Goal: Information Seeking & Learning: Learn about a topic

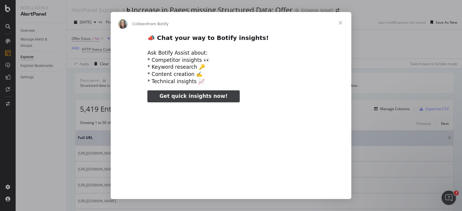
type input "1072729"
click at [343, 22] on span "Close" at bounding box center [341, 23] width 22 height 22
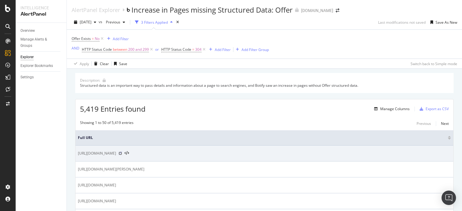
click at [122, 152] on icon at bounding box center [120, 154] width 4 height 4
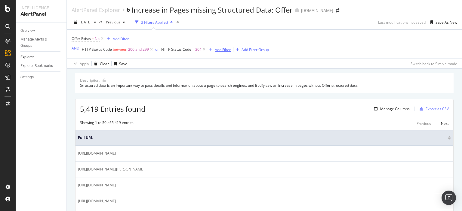
click at [215, 52] on div "Add Filter" at bounding box center [219, 49] width 24 height 7
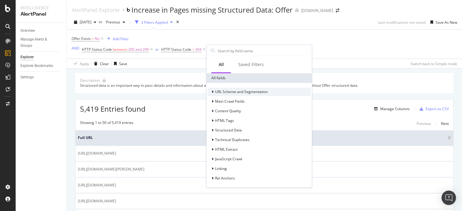
click at [227, 89] on span "URL Scheme and Segmentation" at bounding box center [241, 91] width 53 height 5
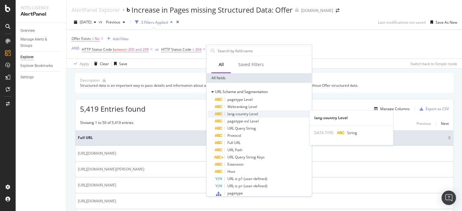
click at [238, 113] on span "lang-country Level" at bounding box center [242, 114] width 31 height 5
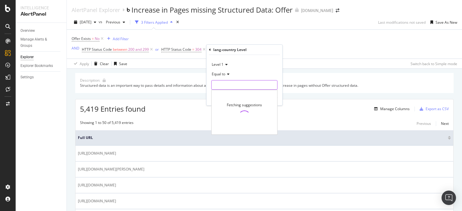
click at [235, 88] on input "text" at bounding box center [245, 85] width 66 height 10
type input "en-ca"
click at [274, 100] on div "Apply" at bounding box center [272, 97] width 9 height 5
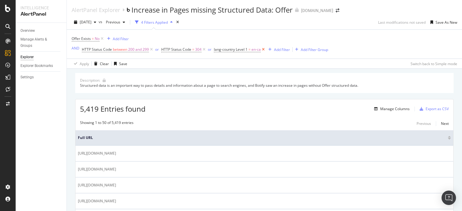
click at [262, 50] on icon at bounding box center [263, 50] width 5 height 6
click at [380, 109] on div "Manage Columns" at bounding box center [394, 108] width 29 height 5
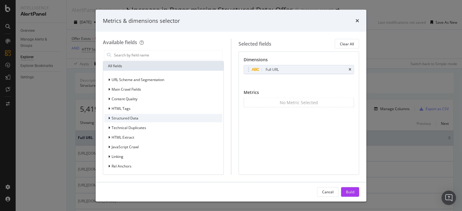
click at [107, 121] on div "Structured Data" at bounding box center [163, 118] width 118 height 8
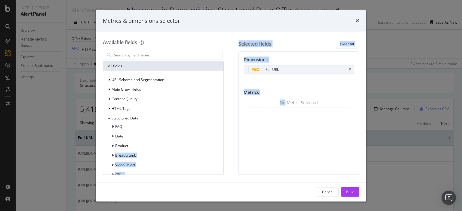
drag, startPoint x: 131, startPoint y: 144, endPoint x: 285, endPoint y: 101, distance: 160.2
click at [285, 101] on div "Available fields All fields URL Scheme and Segmentation Main Crawl Fields Conte…" at bounding box center [231, 107] width 256 height 136
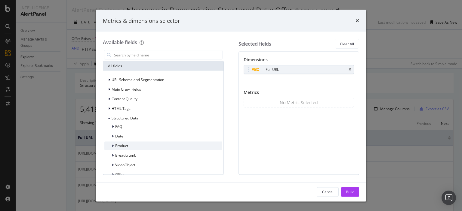
click at [117, 148] on span "Product" at bounding box center [121, 145] width 13 height 5
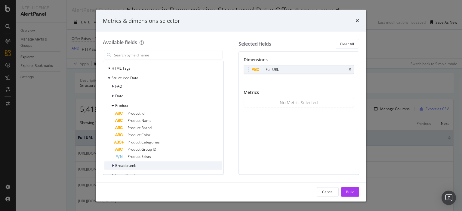
scroll to position [30, 0]
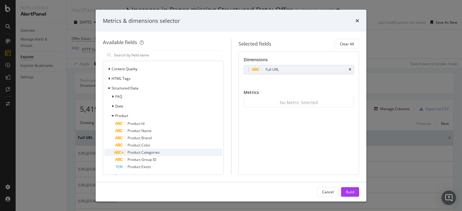
click at [133, 153] on span "Product Categories" at bounding box center [144, 152] width 32 height 5
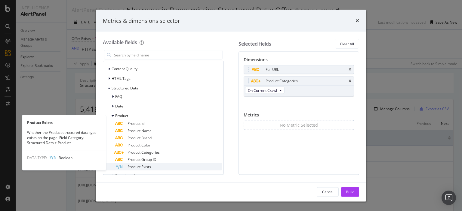
click at [134, 167] on span "Product Exists" at bounding box center [139, 166] width 23 height 5
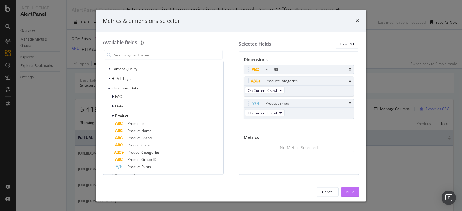
click at [352, 195] on div "Build" at bounding box center [350, 192] width 8 height 9
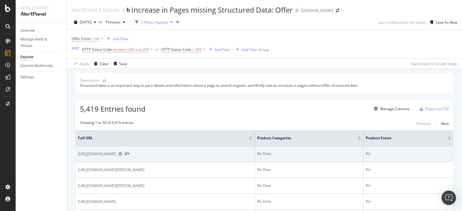
click at [122, 154] on icon at bounding box center [120, 154] width 4 height 4
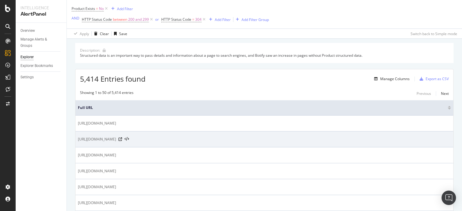
scroll to position [60, 0]
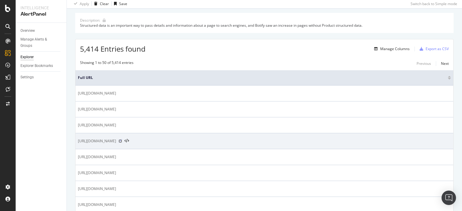
click at [122, 140] on icon at bounding box center [120, 142] width 4 height 4
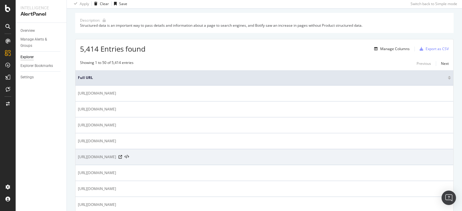
click at [268, 155] on div "https://www.luisaviaroma.com/en-ca/shop/home/24bottles/tableware/bottles-pitche…" at bounding box center [264, 157] width 373 height 6
click at [122, 158] on icon at bounding box center [120, 157] width 4 height 4
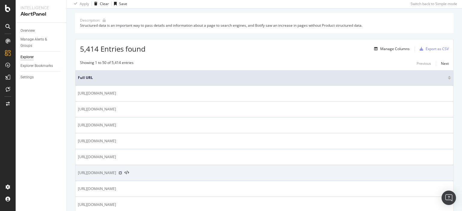
click at [122, 172] on icon at bounding box center [120, 173] width 4 height 4
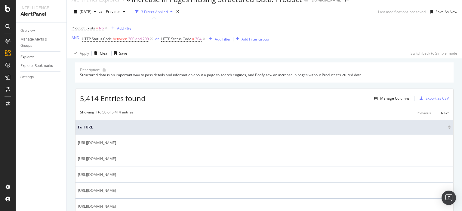
scroll to position [0, 0]
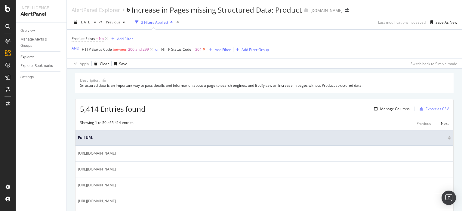
click at [203, 48] on icon at bounding box center [203, 50] width 5 height 6
click at [167, 48] on div "Add Filter" at bounding box center [170, 49] width 16 height 5
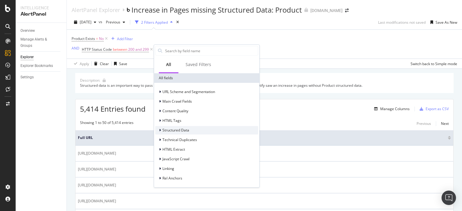
click at [172, 129] on span "Structured Data" at bounding box center [175, 130] width 27 height 5
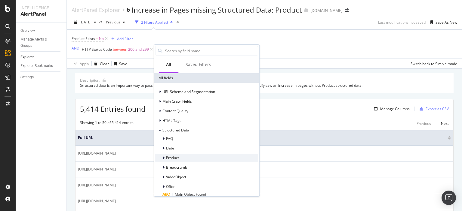
click at [165, 156] on div at bounding box center [164, 158] width 4 height 6
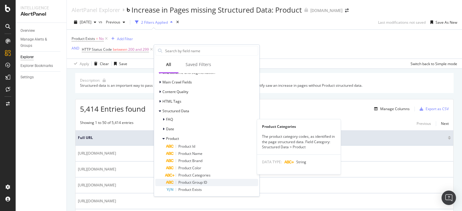
scroll to position [30, 0]
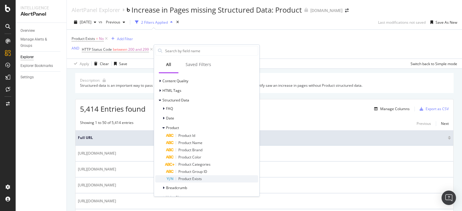
click at [180, 178] on span "Product Exists" at bounding box center [189, 179] width 23 height 5
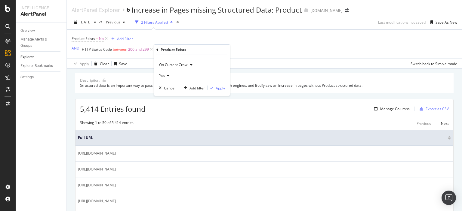
click at [216, 86] on div "Apply" at bounding box center [220, 88] width 9 height 5
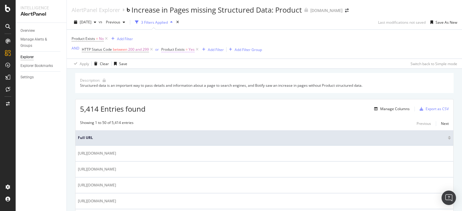
click at [192, 49] on span "Yes" at bounding box center [192, 49] width 6 height 8
click at [175, 74] on icon at bounding box center [174, 75] width 4 height 4
click at [175, 93] on div "No" at bounding box center [200, 95] width 64 height 8
click at [229, 85] on div "Apply" at bounding box center [227, 87] width 9 height 5
click at [177, 51] on span "Product Exists" at bounding box center [172, 49] width 23 height 5
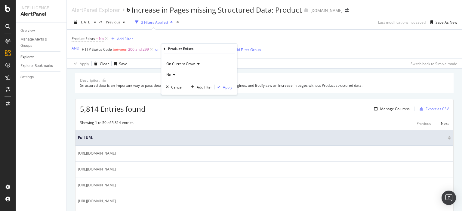
click at [172, 74] on icon at bounding box center [173, 75] width 4 height 4
click at [171, 84] on span "Yes" at bounding box center [172, 86] width 6 height 5
click at [224, 87] on div "Apply" at bounding box center [227, 87] width 9 height 5
click at [106, 39] on icon at bounding box center [106, 39] width 5 height 6
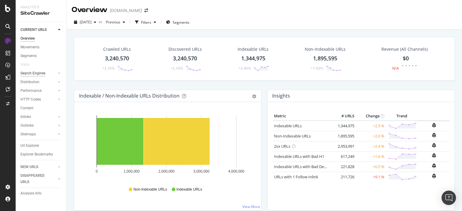
click at [34, 71] on div "Search Engines" at bounding box center [32, 73] width 25 height 6
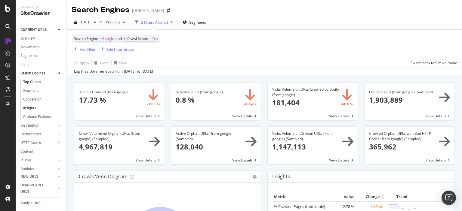
click at [33, 112] on div "Insights" at bounding box center [29, 108] width 13 height 6
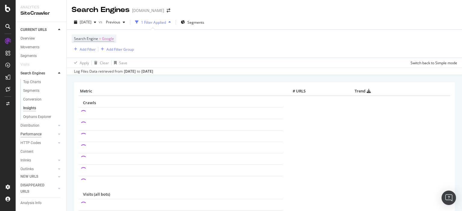
click at [34, 138] on div "Performance" at bounding box center [30, 134] width 21 height 6
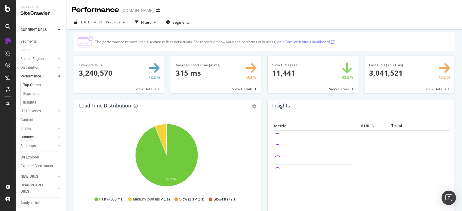
scroll to position [23, 0]
click at [35, 152] on div "Url Explorer" at bounding box center [29, 155] width 19 height 6
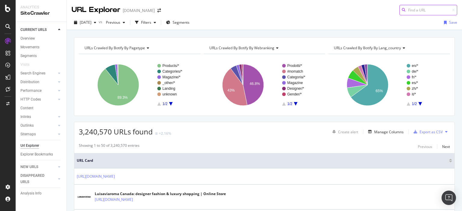
paste input "https://www.luisaviaroma.com/en-ca/shop/home/hay/tableware?lvrid=_ge_dkez_i83"
type input "https://www.luisaviaroma.com/en-ca/shop/home/hay/tableware?lvrid=_ge_dkez_i83"
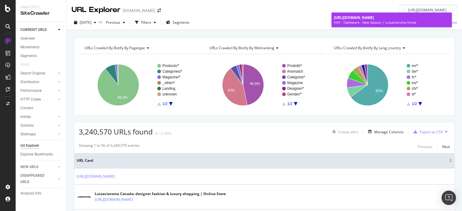
click at [344, 18] on span "https://www.luisaviaroma.com/en-ca/shop/home/hay/tableware?lvrid=_ge_dkez_i83" at bounding box center [354, 17] width 40 height 5
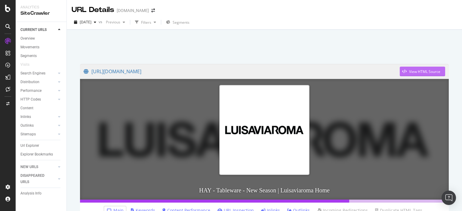
click at [422, 69] on div "View HTML Source" at bounding box center [424, 71] width 31 height 5
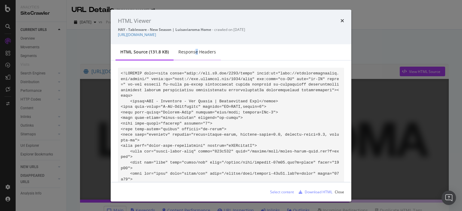
click at [196, 53] on div "Response Headers" at bounding box center [197, 52] width 38 height 6
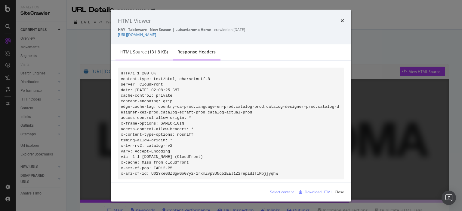
click at [136, 55] on div "HTML source (131.8 KB)" at bounding box center [143, 52] width 57 height 17
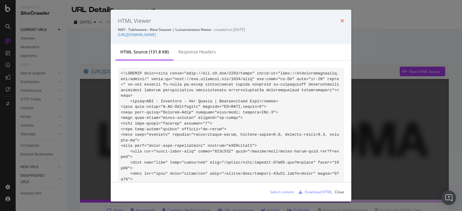
click at [343, 19] on icon "times" at bounding box center [342, 20] width 4 height 5
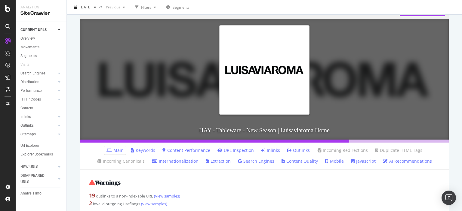
scroll to position [90, 0]
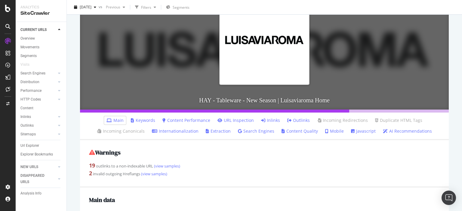
click at [215, 132] on link "Extraction" at bounding box center [218, 131] width 25 height 6
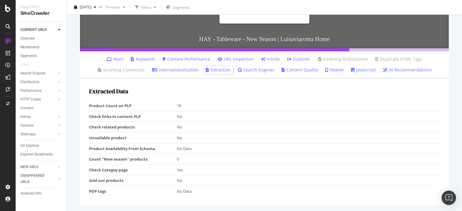
scroll to position [121, 0]
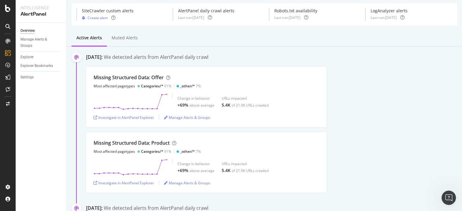
scroll to position [30, 0]
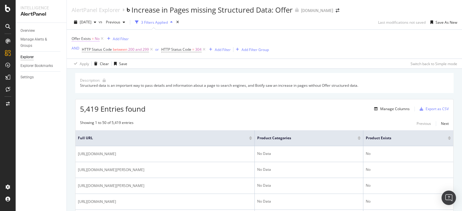
click at [92, 39] on span "=" at bounding box center [93, 38] width 2 height 5
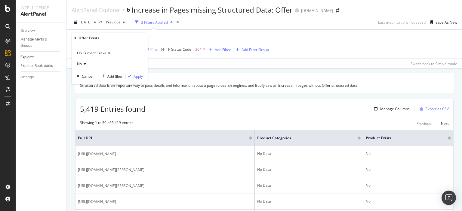
click at [85, 64] on icon at bounding box center [84, 64] width 4 height 4
click at [86, 75] on div "Yes" at bounding box center [110, 76] width 64 height 8
click at [137, 76] on div "Apply" at bounding box center [138, 76] width 9 height 5
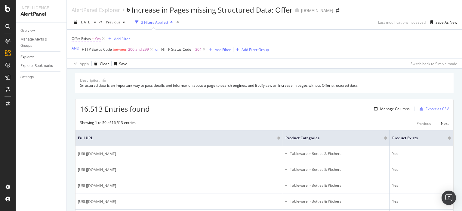
click at [93, 38] on span "=" at bounding box center [93, 38] width 2 height 5
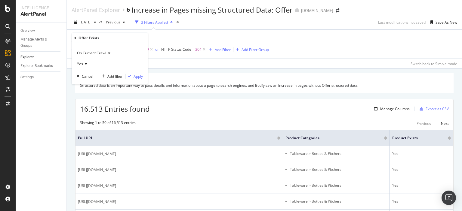
click at [89, 63] on div "Yes" at bounding box center [110, 64] width 66 height 10
click at [87, 85] on div "No" at bounding box center [110, 84] width 64 height 8
click at [136, 80] on div "On Current Crawl No Cancel Add filter Apply" at bounding box center [110, 63] width 76 height 41
click at [136, 79] on div "On Current Crawl No Cancel Add filter Apply" at bounding box center [110, 63] width 76 height 41
click at [135, 77] on div "Apply" at bounding box center [138, 76] width 9 height 5
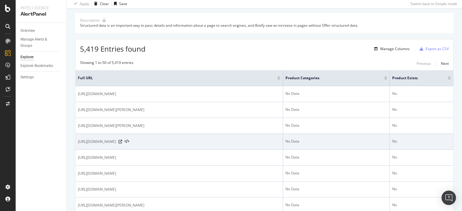
scroll to position [30, 0]
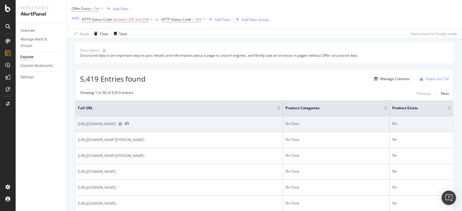
click at [122, 125] on icon at bounding box center [120, 124] width 4 height 4
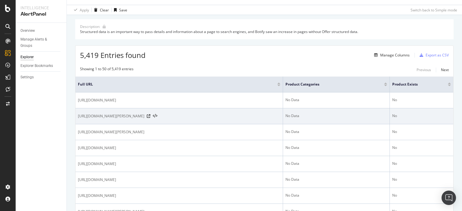
scroll to position [60, 0]
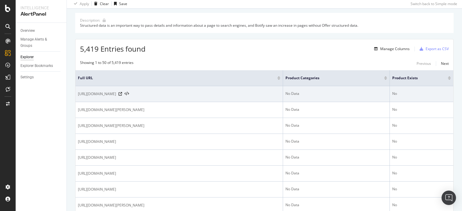
click at [116, 94] on span "[URL][DOMAIN_NAME]" at bounding box center [97, 94] width 38 height 6
click at [129, 94] on icon at bounding box center [127, 94] width 5 height 4
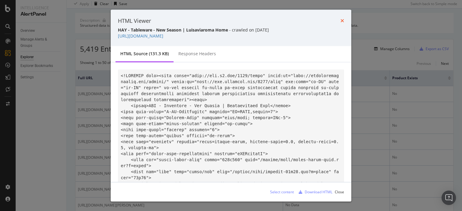
click at [342, 20] on icon "times" at bounding box center [342, 20] width 4 height 5
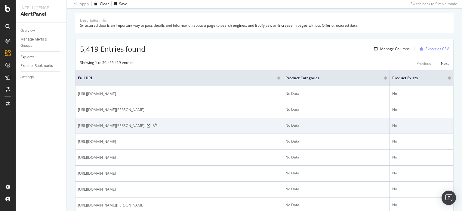
scroll to position [90, 0]
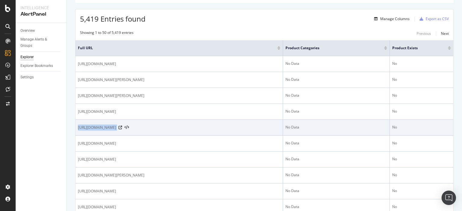
drag, startPoint x: 78, startPoint y: 125, endPoint x: 256, endPoint y: 127, distance: 178.0
click at [256, 127] on div "https://www.luisaviaroma.com/en-ca/shop/men/golden-goose/clothing/underwear?lvr…" at bounding box center [179, 128] width 202 height 6
copy div "https://www.luisaviaroma.com/en-ca/shop/men/golden-goose/clothing/underwear?lvr…"
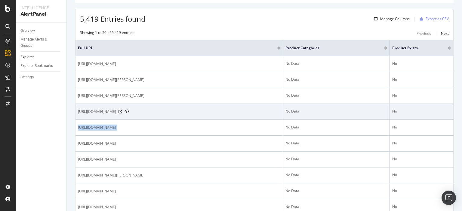
drag, startPoint x: 78, startPoint y: 110, endPoint x: 203, endPoint y: 107, distance: 124.5
click at [203, 107] on td "https://www.luisaviaroma.com/en-ca/shop/men/doucal-s?lvrid=_gm_dm89" at bounding box center [179, 112] width 208 height 16
copy span "https://www.luisaviaroma.com/en-ca/shop/men/doucal-s?lvrid=_gm_dm89"
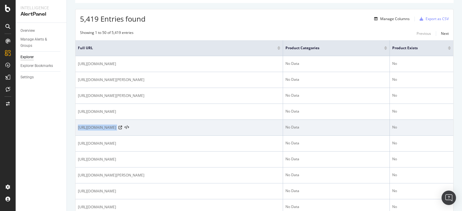
drag, startPoint x: 255, startPoint y: 127, endPoint x: 78, endPoint y: 134, distance: 177.2
click at [78, 134] on td "https://www.luisaviaroma.com/en-ca/shop/men/golden-goose/clothing/underwear?lvr…" at bounding box center [179, 128] width 208 height 16
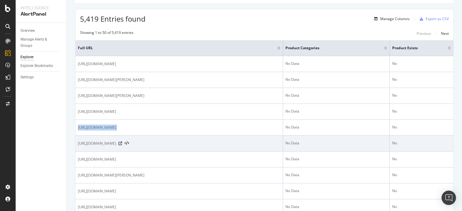
drag, startPoint x: 240, startPoint y: 143, endPoint x: 78, endPoint y: 144, distance: 162.1
click at [78, 144] on span "https://www.luisaviaroma.com/en-ca/shop/men/moncler/shoes/sneakers?lvrid=_gm_d0…" at bounding box center [97, 144] width 38 height 6
copy span "https://www.luisaviaroma.com/en-ca/shop/men/moncler/shoes/sneakers?lvrid=_gm_d0…"
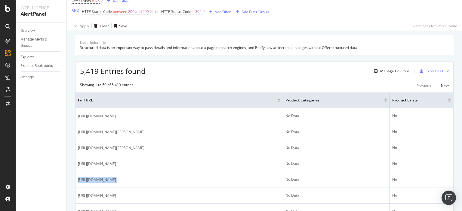
scroll to position [0, 0]
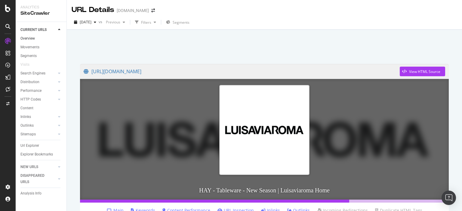
scroll to position [121, 0]
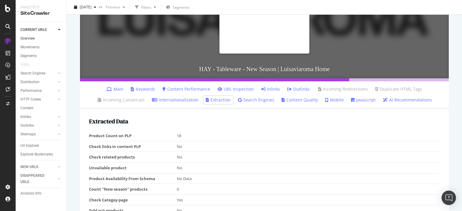
click at [36, 38] on link "Overview" at bounding box center [41, 38] width 42 height 6
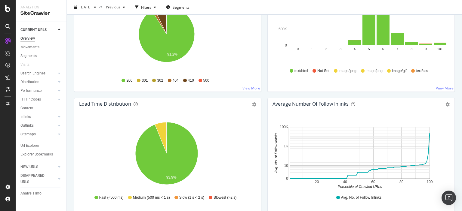
scroll to position [391, 0]
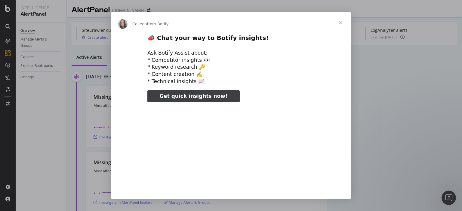
type input "256686"
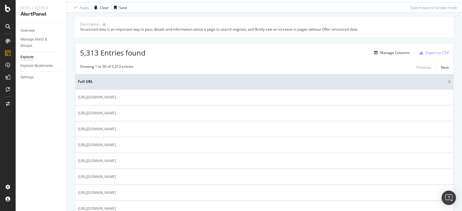
scroll to position [60, 0]
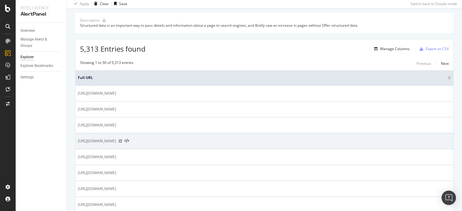
click at [122, 141] on icon at bounding box center [120, 142] width 4 height 4
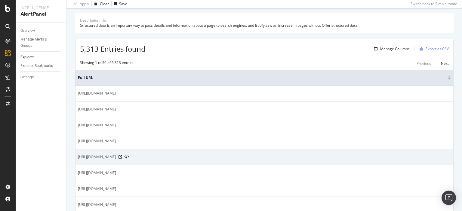
scroll to position [120, 0]
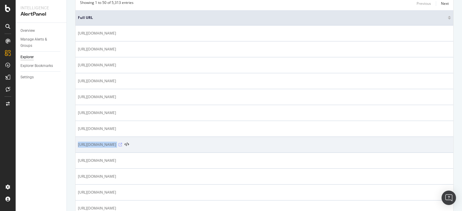
drag, startPoint x: 75, startPoint y: 143, endPoint x: 226, endPoint y: 145, distance: 150.1
click at [226, 145] on td "https://www.luisaviaroma.com/en-ca/shop/women/clothing/knitwear?lvrid=_gw_i1_c17" at bounding box center [264, 145] width 378 height 16
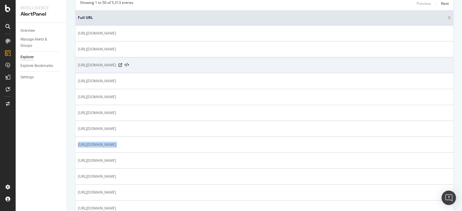
copy tbody "https://www.luisaviaroma.com/en-ca/shop/women/clothing/knitwear?lvrid=_gw_i1_c17"
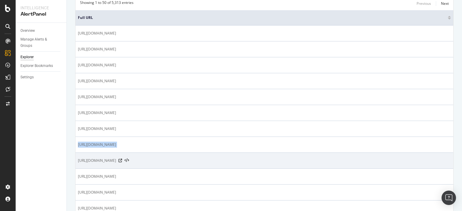
copy tbody "https://www.luisaviaroma.com/en-ca/shop/women/clothing/knitwear?lvrid=_gw_i1_c17"
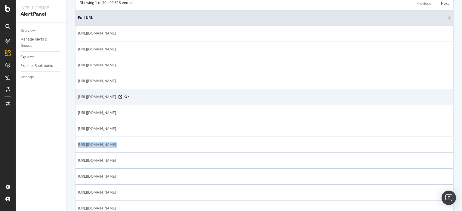
drag, startPoint x: 78, startPoint y: 96, endPoint x: 244, endPoint y: 90, distance: 166.4
click at [244, 90] on td "https://www.luisaviaroma.com/en-ca/shop/women/rabanne/clothing/t-shirts?lvrid=_…" at bounding box center [264, 97] width 378 height 16
copy span "https://www.luisaviaroma.com/en-ca/shop/women/rabanne/clothing/t-shirts?lvrid=_…"
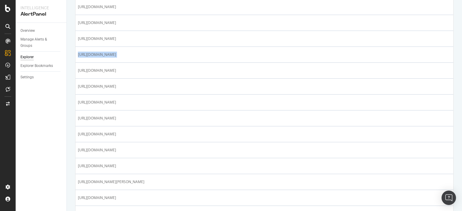
scroll to position [0, 0]
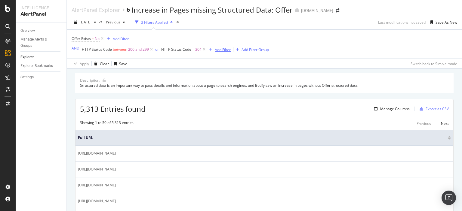
click at [222, 47] on div "Add Filter" at bounding box center [223, 49] width 16 height 5
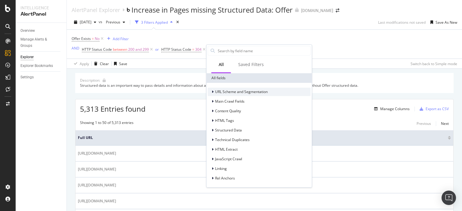
click at [213, 90] on icon at bounding box center [213, 92] width 2 height 4
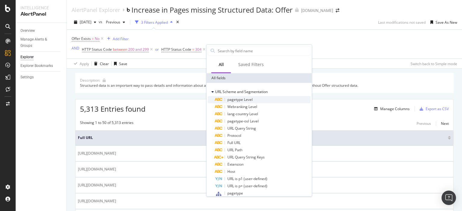
click at [230, 101] on span "pagetype Level" at bounding box center [239, 99] width 25 height 5
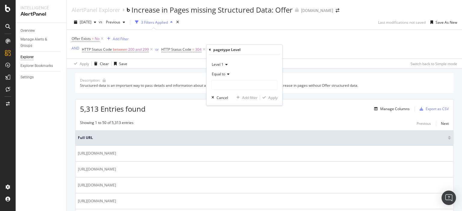
click at [260, 91] on div "Level 1 Equal to Cancel Add filter Apply" at bounding box center [245, 80] width 76 height 51
click at [208, 48] on div "pagetype Level Level 1 Equal to Cancel Add filter Apply" at bounding box center [245, 75] width 76 height 61
click at [210, 49] on icon at bounding box center [210, 50] width 2 height 4
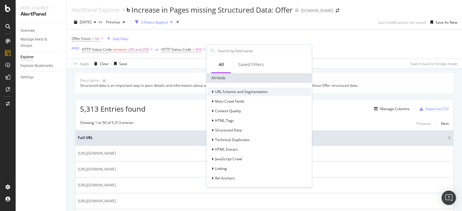
click at [225, 91] on span "URL Scheme and Segmentation" at bounding box center [241, 91] width 53 height 5
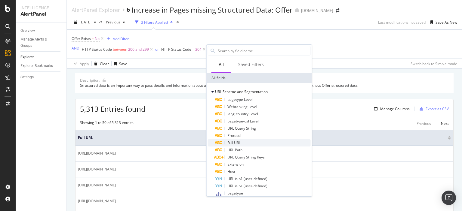
click at [242, 144] on div "Full URL" at bounding box center [263, 143] width 96 height 7
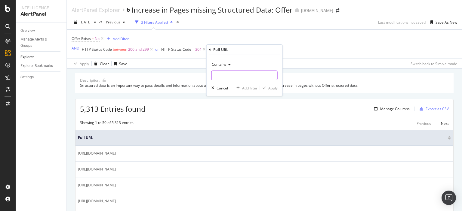
click at [237, 78] on input "text" at bounding box center [245, 76] width 66 height 10
type input "new"
click at [271, 88] on div "Apply" at bounding box center [272, 88] width 9 height 5
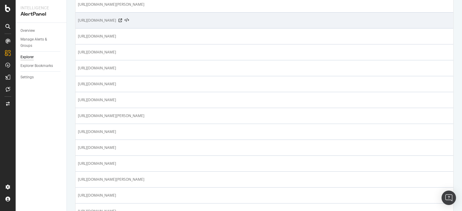
scroll to position [331, 0]
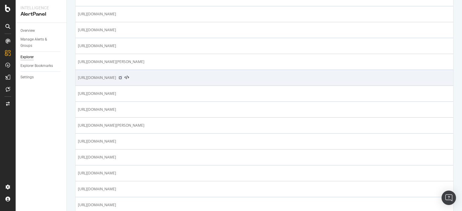
click at [122, 76] on icon at bounding box center [120, 78] width 4 height 4
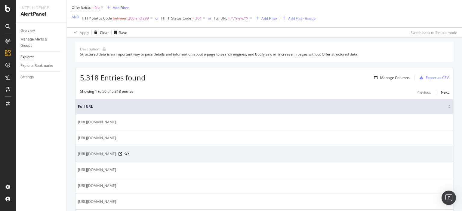
scroll to position [0, 0]
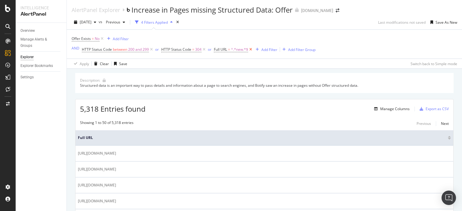
click at [252, 48] on icon at bounding box center [250, 50] width 5 height 6
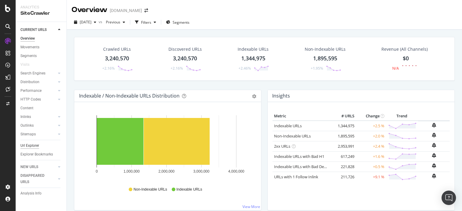
click at [33, 147] on div "Url Explorer" at bounding box center [29, 146] width 19 height 6
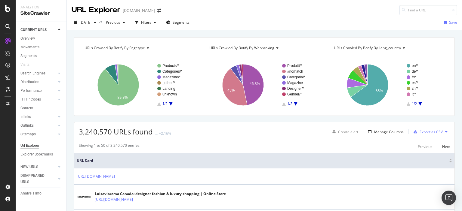
click at [26, 146] on div "Url Explorer" at bounding box center [29, 146] width 19 height 6
click at [26, 147] on div "Url Explorer" at bounding box center [29, 146] width 19 height 6
click at [151, 22] on div "Filters" at bounding box center [146, 22] width 10 height 5
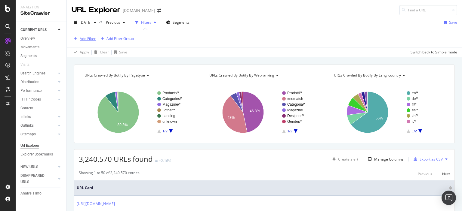
click at [80, 38] on div "Add Filter" at bounding box center [88, 38] width 16 height 5
click at [295, 40] on div "Add Filter Add Filter Group" at bounding box center [265, 38] width 386 height 17
click at [411, 14] on input at bounding box center [428, 10] width 58 height 11
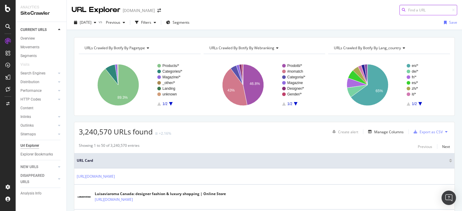
paste input "https://www.luisaviaroma.com/en-ca/shop/home/hay/tableware?lvrid=_ge_dkez_i83"
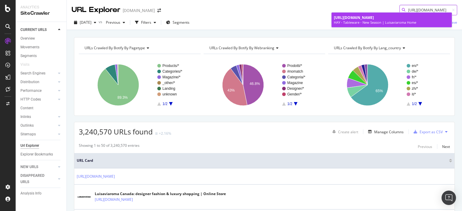
type input "https://www.luisaviaroma.com/en-ca/shop/home/hay/tableware?lvrid=_ge_dkez_i83"
click at [374, 18] on span "https://www.luisaviaroma.com/en-ca/shop/home/hay/tableware?lvrid=_ge_dkez_i83" at bounding box center [354, 17] width 40 height 5
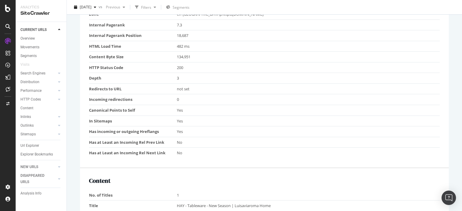
scroll to position [331, 0]
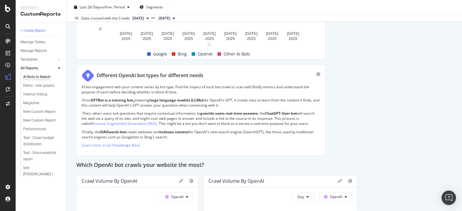
scroll to position [541, 0]
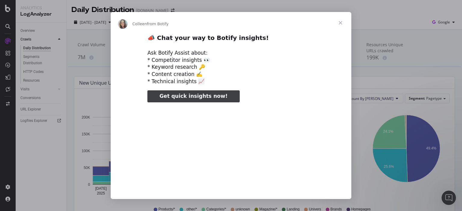
type input "154186"
click at [342, 25] on span "Close" at bounding box center [341, 23] width 22 height 22
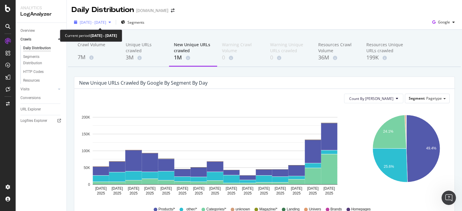
click at [102, 24] on span "2025 Aug. 26th - Sep. 9th" at bounding box center [93, 22] width 26 height 5
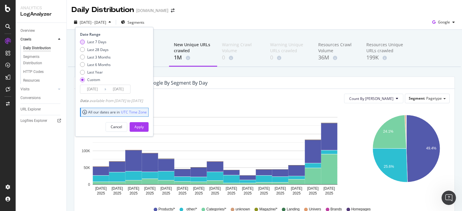
click at [100, 43] on div "Last 7 Days" at bounding box center [96, 41] width 19 height 5
type input "2025/09/17"
type input "2025/09/23"
click at [144, 123] on div "Apply" at bounding box center [138, 127] width 9 height 9
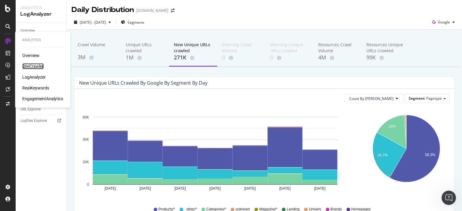
click at [31, 69] on div "SiteCrawler" at bounding box center [32, 66] width 21 height 6
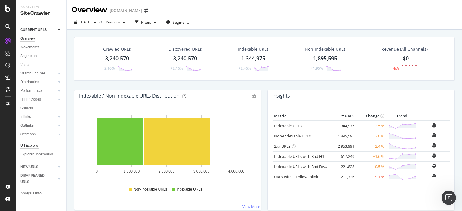
click at [32, 144] on div "Url Explorer" at bounding box center [29, 146] width 19 height 6
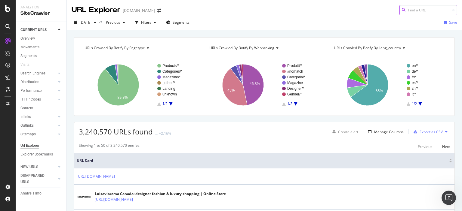
paste input "[URL][DOMAIN_NAME]"
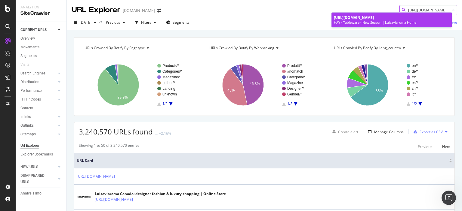
type input "[URL][DOMAIN_NAME]"
click at [374, 20] on span "[URL][DOMAIN_NAME]" at bounding box center [354, 17] width 40 height 5
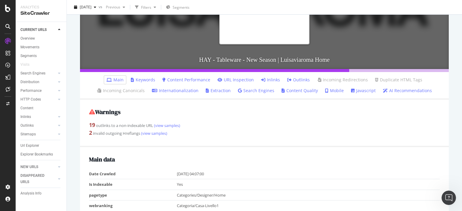
scroll to position [132, 0]
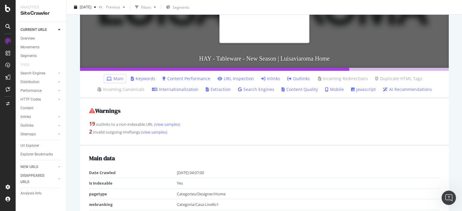
click at [213, 88] on link "Extraction" at bounding box center [218, 90] width 25 height 6
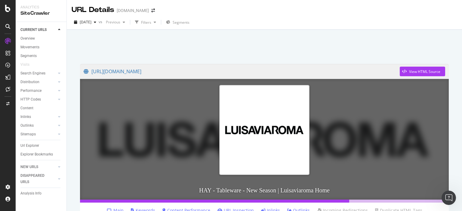
scroll to position [90, 0]
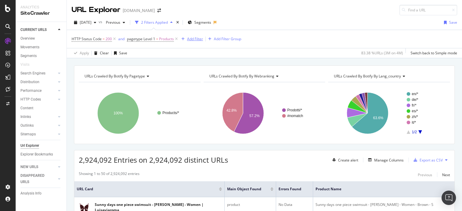
click at [196, 39] on div "Add Filter" at bounding box center [195, 38] width 16 height 5
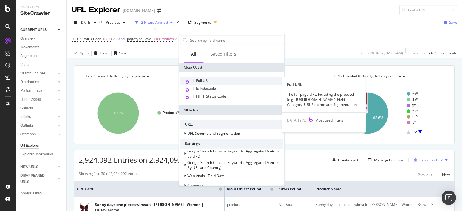
click at [203, 81] on span "Full URL" at bounding box center [202, 80] width 13 height 5
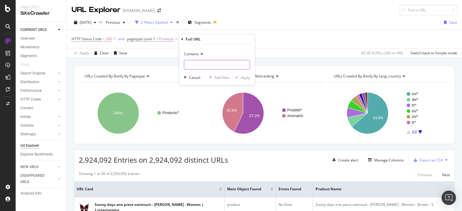
click at [200, 64] on input "text" at bounding box center [217, 65] width 66 height 10
paste input "[URL][DOMAIN_NAME]"
type input "[URL][DOMAIN_NAME]"
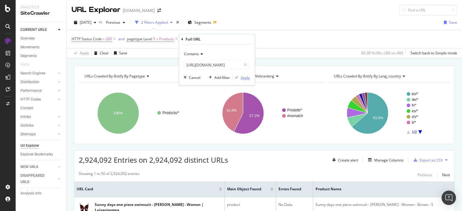
click at [246, 77] on div "Apply" at bounding box center [245, 77] width 9 height 5
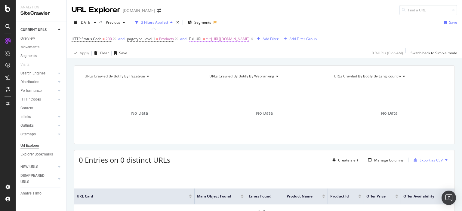
click at [249, 38] on span "^.*[URL][DOMAIN_NAME]" at bounding box center [227, 39] width 43 height 8
type input "/en-ca/shop/home/hay/tableware?lvrid=_ge_dkez_i83"
click at [254, 75] on div "Apply" at bounding box center [255, 76] width 9 height 5
click at [308, 38] on icon at bounding box center [307, 39] width 5 height 6
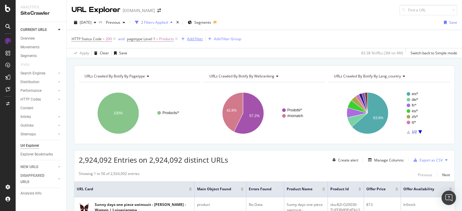
click at [189, 38] on div "Add Filter" at bounding box center [195, 38] width 16 height 5
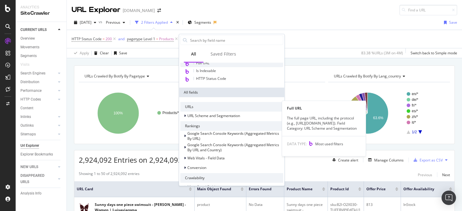
scroll to position [60, 0]
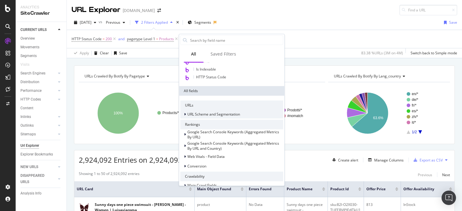
click at [204, 115] on span "URL Scheme and Segmentation" at bounding box center [213, 114] width 53 height 5
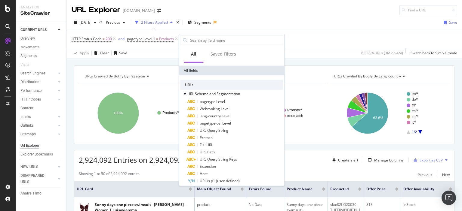
scroll to position [90, 0]
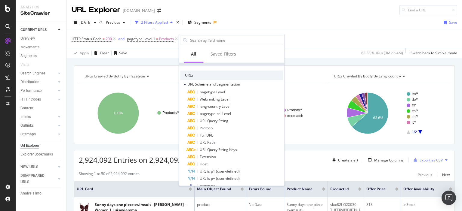
click at [206, 134] on span "Full URL" at bounding box center [206, 135] width 13 height 5
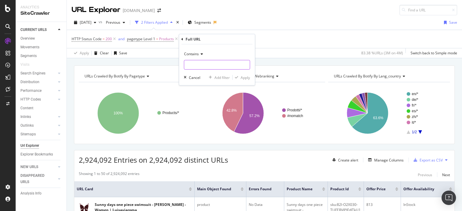
click at [198, 67] on input "text" at bounding box center [217, 65] width 66 height 10
paste input "https://www.luisaviaroma.com/en-ca/shop/men/doucal-s?lvrid=_gm_dm89"
drag, startPoint x: 199, startPoint y: 63, endPoint x: 176, endPoint y: 63, distance: 23.8
click at [176, 63] on body "Analytics SiteCrawler CURRENT URLS Overview Movements Segments Visits Search En…" at bounding box center [231, 105] width 462 height 211
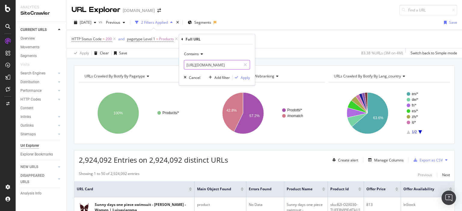
click at [233, 66] on input "https://www.luisaviaroma.com/en-ca/shop/men/doucal-s?lvrid=_gm_dm89" at bounding box center [212, 65] width 57 height 10
type input "https://www.luisaviaroma.com/en-ca/shop/men/doucal-s?lvrid=_gm_dm89"
click at [244, 78] on div "Apply" at bounding box center [245, 77] width 9 height 5
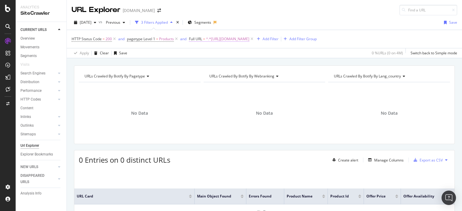
click at [249, 39] on span "^.*https://www.luisaviaroma.com/en-ca/shop/men/doucal-s?lvrid=_gm_dm89.*$" at bounding box center [227, 39] width 43 height 8
click at [217, 62] on input "https://www.luisaviaroma.com/en-ca/shop/men/doucal-s?lvrid=_gm_dm89" at bounding box center [222, 64] width 57 height 10
drag, startPoint x: 249, startPoint y: 62, endPoint x: 161, endPoint y: 64, distance: 87.5
click at [161, 64] on body "Analytics SiteCrawler CURRENT URLS Overview Movements Segments Visits Search En…" at bounding box center [231, 105] width 462 height 211
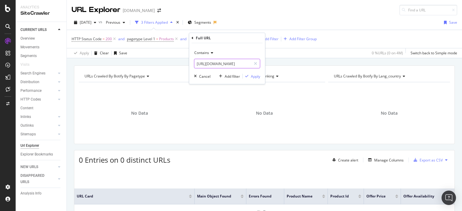
drag, startPoint x: 196, startPoint y: 63, endPoint x: 250, endPoint y: 64, distance: 53.8
click at [250, 64] on input "https://www.luisaviaroma.com/en-ca/shop/men/doucal-s?lvrid=_gm_dm89" at bounding box center [222, 64] width 57 height 10
click at [236, 66] on input "https://www.luisaviaroma.com/en-ca/shop/men/doucal-s?lvrid=_gm_dm89" at bounding box center [222, 64] width 57 height 10
drag, startPoint x: 222, startPoint y: 63, endPoint x: 191, endPoint y: 61, distance: 31.7
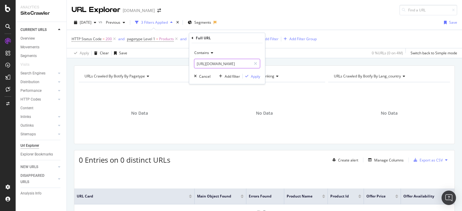
click at [191, 61] on div "Contains https://www.luisaviaroma.com/en-ca/shop/men/doucal-s?lvrid=_gm_dm89 Ca…" at bounding box center [227, 63] width 76 height 41
click at [250, 63] on input "https://www.luisaviaroma.com/en-ca/shop/men/doucal-s?lvrid=_gm_dm89" at bounding box center [222, 64] width 57 height 10
click at [248, 63] on input "https://www.luisaviaroma.com/en-ca/shop/men/doucal-s?lvrid=_gm_dm89" at bounding box center [222, 64] width 57 height 10
click at [255, 73] on div "Contains /en-ca/shop/men/doucal-s?lvrid=_gm_dm89 Cancel Add filter Apply" at bounding box center [227, 63] width 76 height 41
click at [207, 66] on input "/en-ca/shop/men/doucal-s?lvrid=_gm_dm89" at bounding box center [222, 64] width 57 height 10
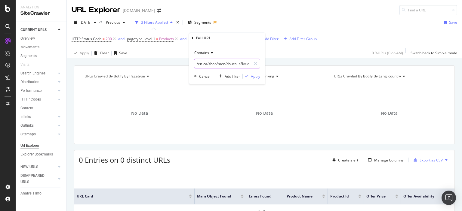
click at [208, 64] on input "/en-ca/shop/men/doucal-s?lvrid=_gm_dm89" at bounding box center [222, 64] width 57 height 10
type input "/shop/men/doucal-s?lvrid=_gm_dm89"
click at [250, 75] on div "button" at bounding box center [247, 77] width 8 height 4
click at [243, 35] on span "^.*/shop/men/doucal-s?lvrid=_gm_dm89.*$" at bounding box center [242, 39] width 72 height 8
click at [230, 61] on input "/shop/men/doucal-s?lvrid=_gm_dm89" at bounding box center [222, 64] width 57 height 10
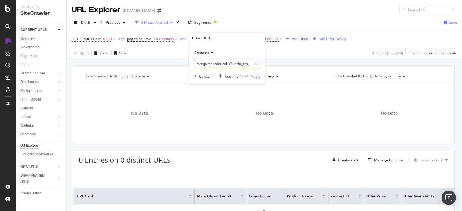
click at [230, 61] on input "/shop/men/doucal-s?lvrid=_gm_dm89" at bounding box center [222, 64] width 57 height 10
paste input "https://www.luisaviaroma.com/en-ca/shop/men/moncler/shoes/sneakers?lvrid=_gm_d0…"
type input "https://www.luisaviaroma.com/en-ca/shop/men/moncler/shoes/sneakers?lvrid=_gm_d0…"
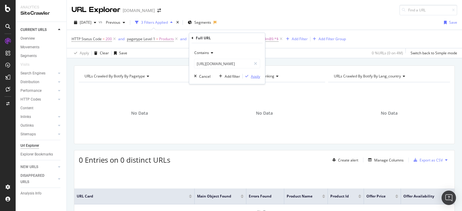
click at [253, 75] on div "Apply" at bounding box center [255, 76] width 9 height 5
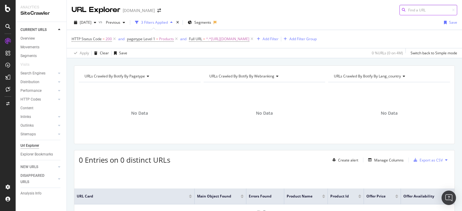
click at [405, 10] on input at bounding box center [428, 10] width 58 height 11
drag, startPoint x: 27, startPoint y: 146, endPoint x: 391, endPoint y: 42, distance: 378.6
click at [27, 146] on div "Url Explorer" at bounding box center [29, 146] width 19 height 6
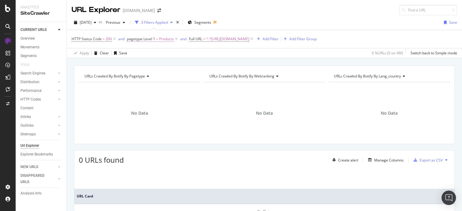
click at [162, 41] on span "Products" at bounding box center [166, 39] width 15 height 8
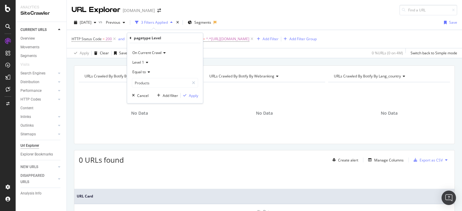
click at [149, 72] on icon at bounding box center [148, 72] width 4 height 4
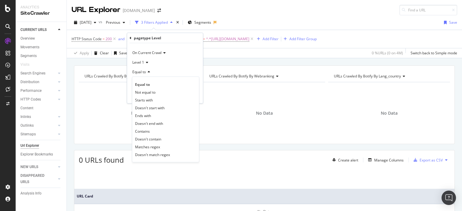
click at [149, 72] on icon at bounding box center [148, 72] width 4 height 4
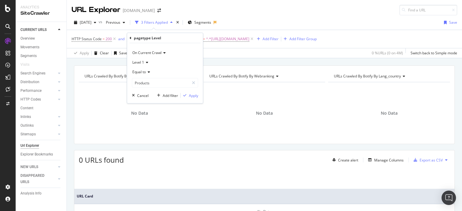
click at [147, 63] on icon at bounding box center [146, 63] width 4 height 4
drag, startPoint x: 150, startPoint y: 81, endPoint x: 149, endPoint y: 78, distance: 3.1
click at [150, 81] on input "Products" at bounding box center [160, 83] width 57 height 10
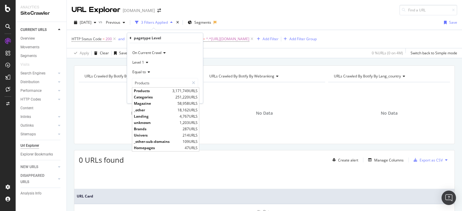
click at [150, 96] on span "Categories" at bounding box center [154, 97] width 40 height 5
type input "Categories"
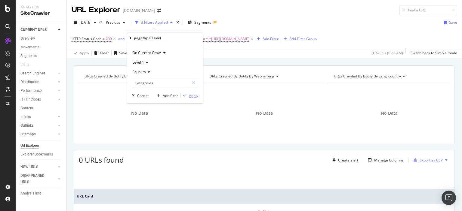
click at [194, 95] on div "Apply" at bounding box center [193, 95] width 9 height 5
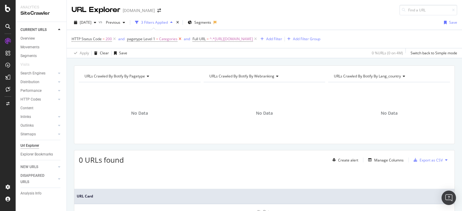
click at [179, 38] on icon at bounding box center [179, 39] width 5 height 6
click at [179, 37] on span "^.*https://www.luisaviaroma.com/en-ca/shop/men/moncler/shoes/sneakers?lvrid=_gm…" at bounding box center [165, 39] width 43 height 8
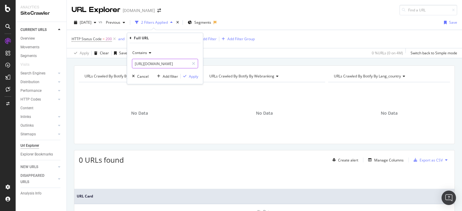
click at [170, 63] on input "https://www.luisaviaroma.com/en-ca/shop/men/moncler/shoes/sneakers?lvrid=_gm_d0…" at bounding box center [160, 64] width 57 height 10
drag, startPoint x: 185, startPoint y: 62, endPoint x: 121, endPoint y: 59, distance: 64.1
click at [121, 59] on body "Analytics SiteCrawler CURRENT URLS Overview Movements Segments Visits Search En…" at bounding box center [231, 105] width 462 height 211
click at [121, 59] on div "URLs Crawled By Botify By pagetype Chart (by Value) Table Expand Export as CSV …" at bounding box center [264, 65] width 395 height 14
click at [166, 40] on span "^.*https://www.luisaviaroma.com/en-ca/shop/men/moncler/shoes/sneakers?lvrid=_gm…" at bounding box center [165, 39] width 43 height 8
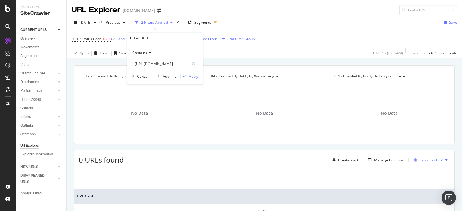
click at [171, 62] on input "https://www.luisaviaroma.com/en-ca/shop/men/moncler/shoes/sneakers?lvrid=_gm_d0…" at bounding box center [160, 64] width 57 height 10
drag, startPoint x: 185, startPoint y: 62, endPoint x: 128, endPoint y: 59, distance: 57.3
click at [128, 59] on div "Contains https://www.luisaviaroma.com/en-ca/shop/men/moncler/shoes/sneakers?lvr…" at bounding box center [165, 63] width 76 height 41
type input "/en-ca/shop/men/moncler/shoes/sneakers?lvrid=_gm_d025_i4_c97"
click at [193, 76] on div "Apply" at bounding box center [193, 76] width 9 height 5
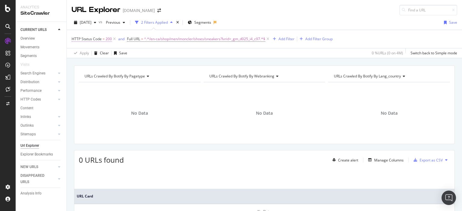
click at [106, 40] on span "200" at bounding box center [109, 39] width 6 height 8
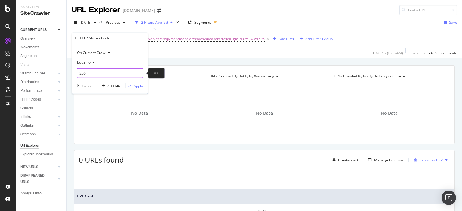
click at [84, 72] on input "200" at bounding box center [110, 74] width 66 height 10
click at [75, 38] on icon at bounding box center [75, 38] width 2 height 4
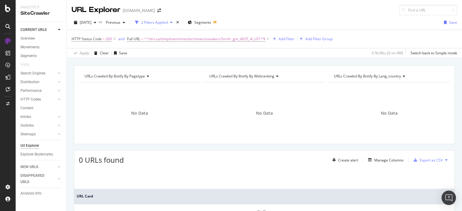
click at [192, 51] on div "Apply Clear Save 0 % URLs ( 0 on 4M ) Switch back to Simple mode" at bounding box center [264, 53] width 395 height 10
click at [113, 38] on icon at bounding box center [114, 39] width 5 height 6
click at [85, 37] on span "Full URL = ^.*/en-ca/shop/men/moncler/shoes/sneakers?lvrid=_gm_d025_i4_c97.*$" at bounding box center [141, 38] width 138 height 5
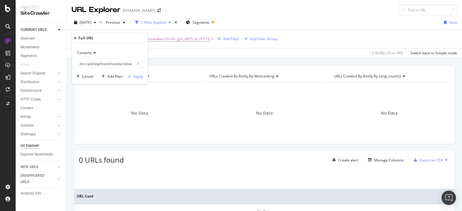
click at [76, 38] on div "Full URL" at bounding box center [109, 38] width 71 height 10
click at [74, 36] on div "Full URL Contains /en-ca/shop/men/moncler/shoes/sneakers?lvrid=_gm_d025_i4_c97 …" at bounding box center [110, 58] width 76 height 51
click at [75, 36] on icon at bounding box center [75, 38] width 2 height 4
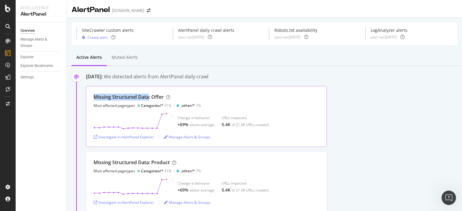
drag, startPoint x: 94, startPoint y: 98, endPoint x: 149, endPoint y: 95, distance: 55.7
click at [149, 95] on div "Missing Structured Data: Offer" at bounding box center [129, 97] width 70 height 7
copy div "Missing Structured Data"
